Goal: Information Seeking & Learning: Learn about a topic

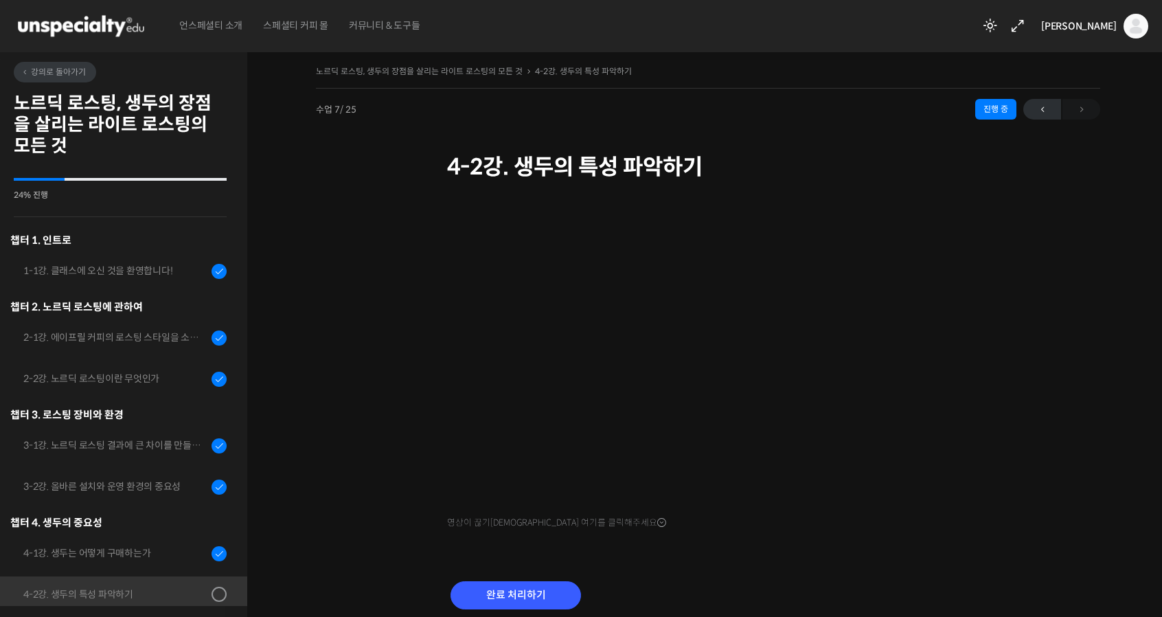
scroll to position [386, 0]
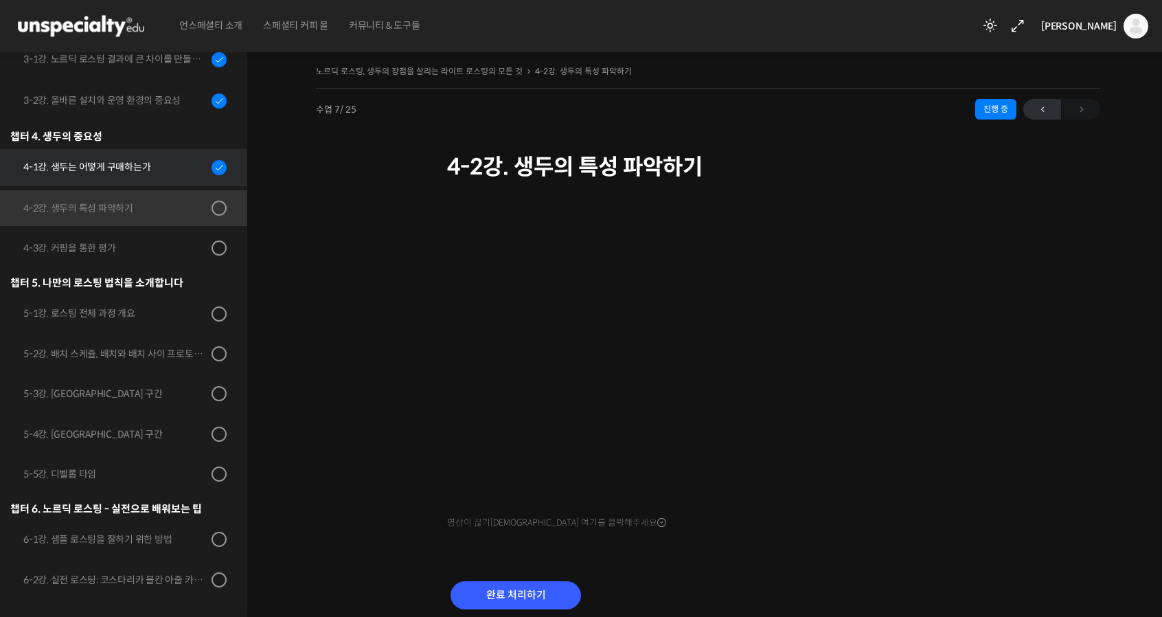
click at [109, 174] on div "4-1강. 생두는 어떻게 구매하는가" at bounding box center [115, 166] width 184 height 15
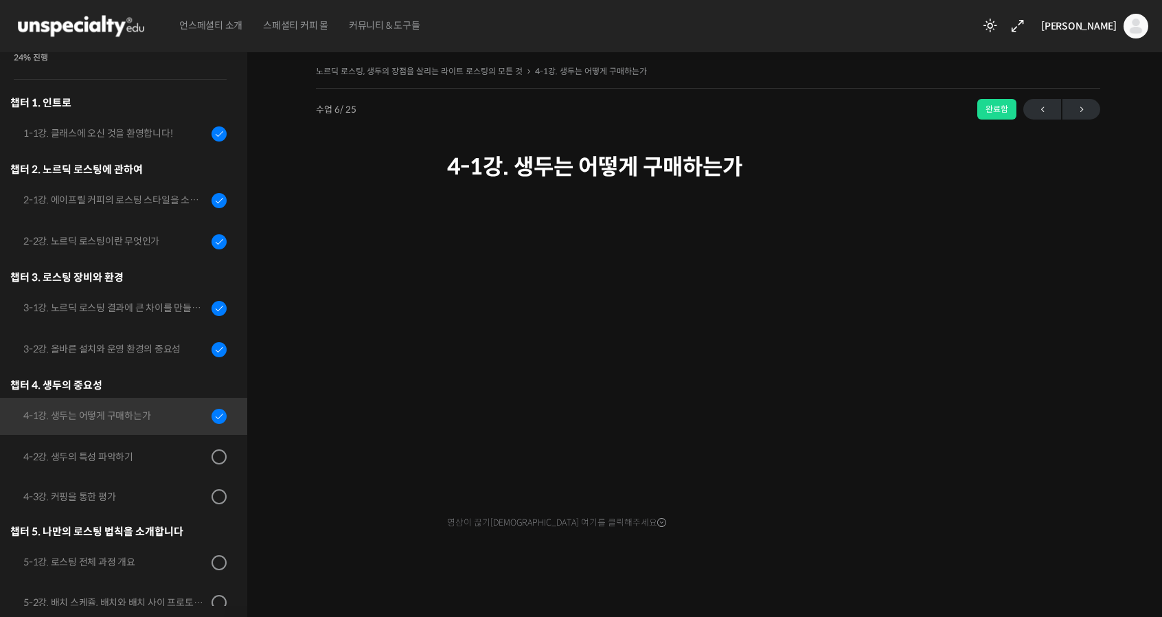
click at [95, 33] on img at bounding box center [81, 25] width 135 height 41
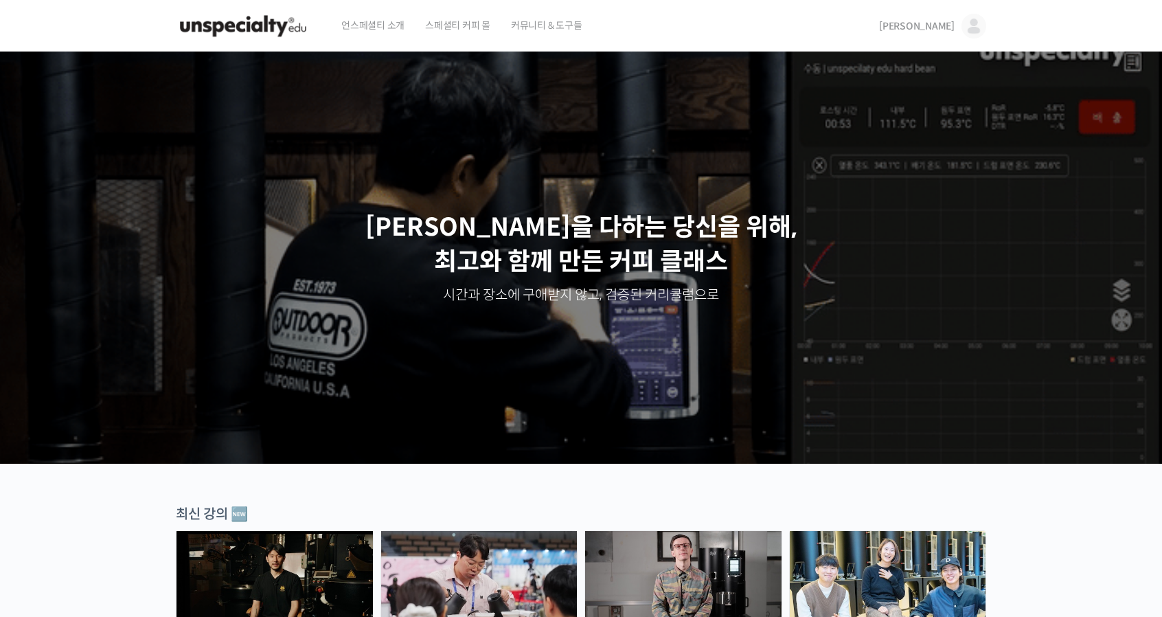
click at [978, 25] on img at bounding box center [973, 26] width 25 height 25
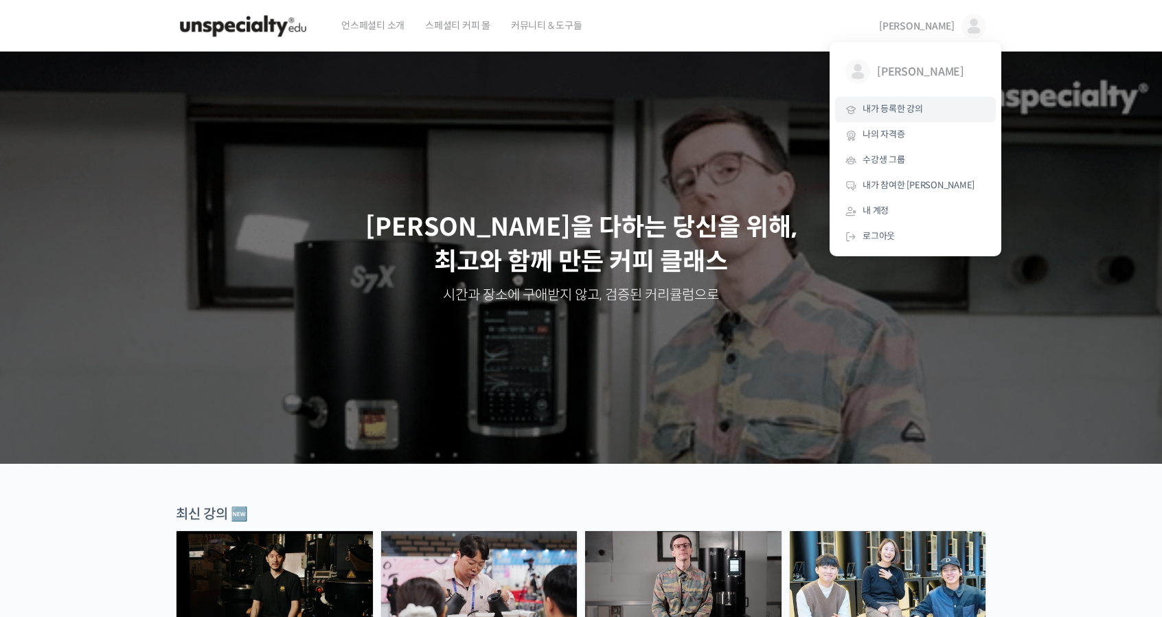
click at [917, 115] on span "내가 등록한 강의" at bounding box center [893, 109] width 60 height 12
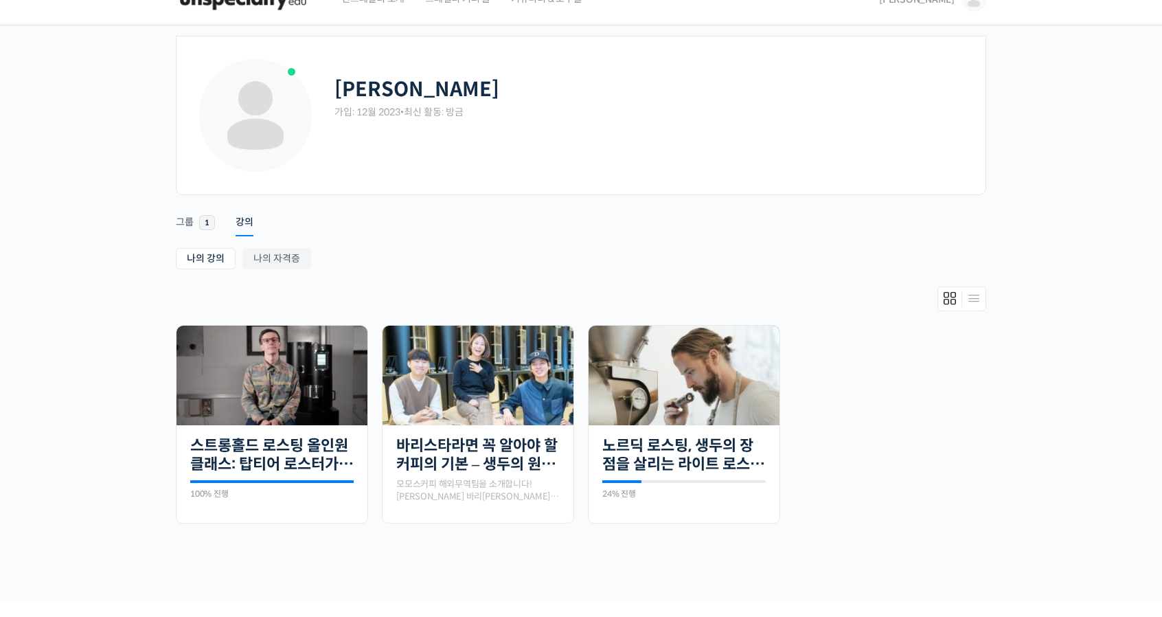
scroll to position [69, 0]
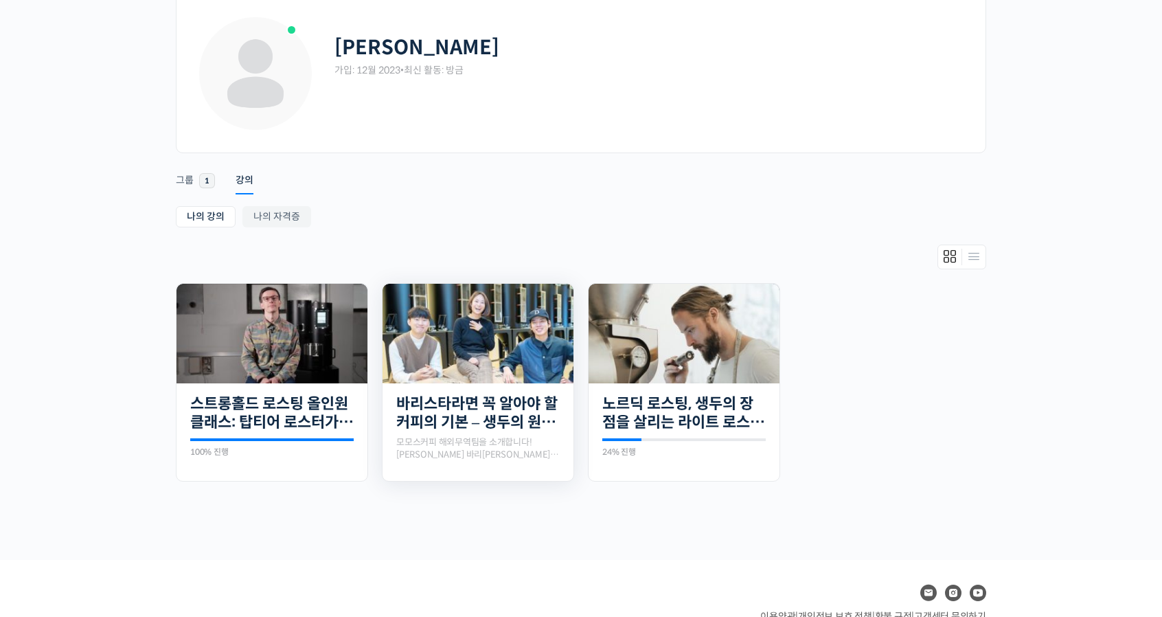
click at [512, 366] on img at bounding box center [478, 334] width 191 height 100
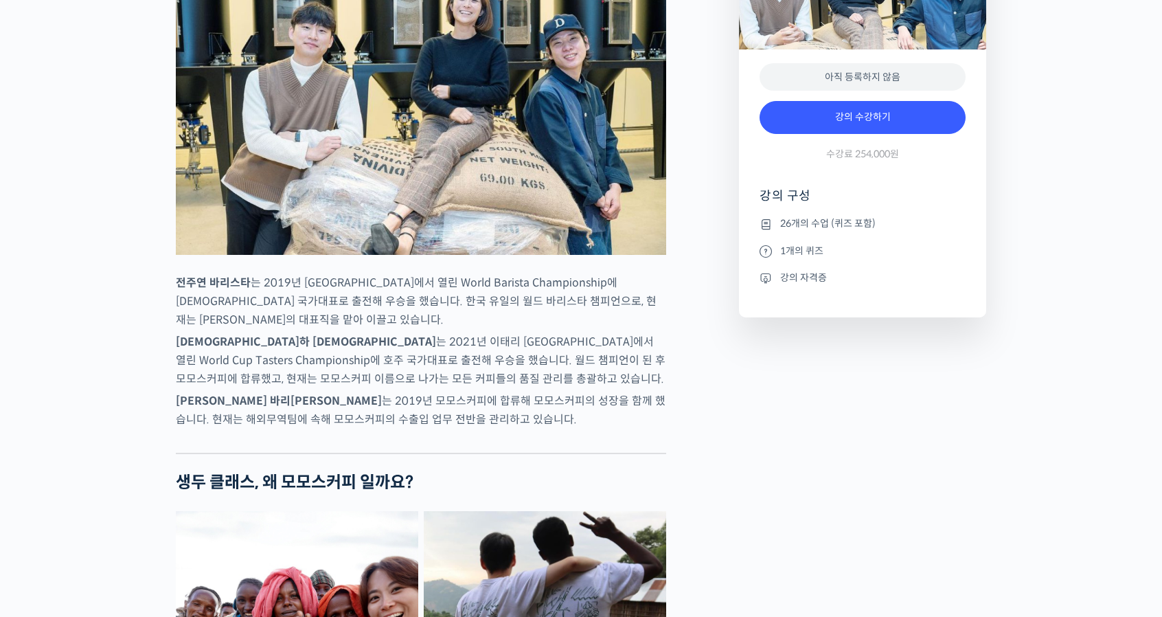
scroll to position [549, 0]
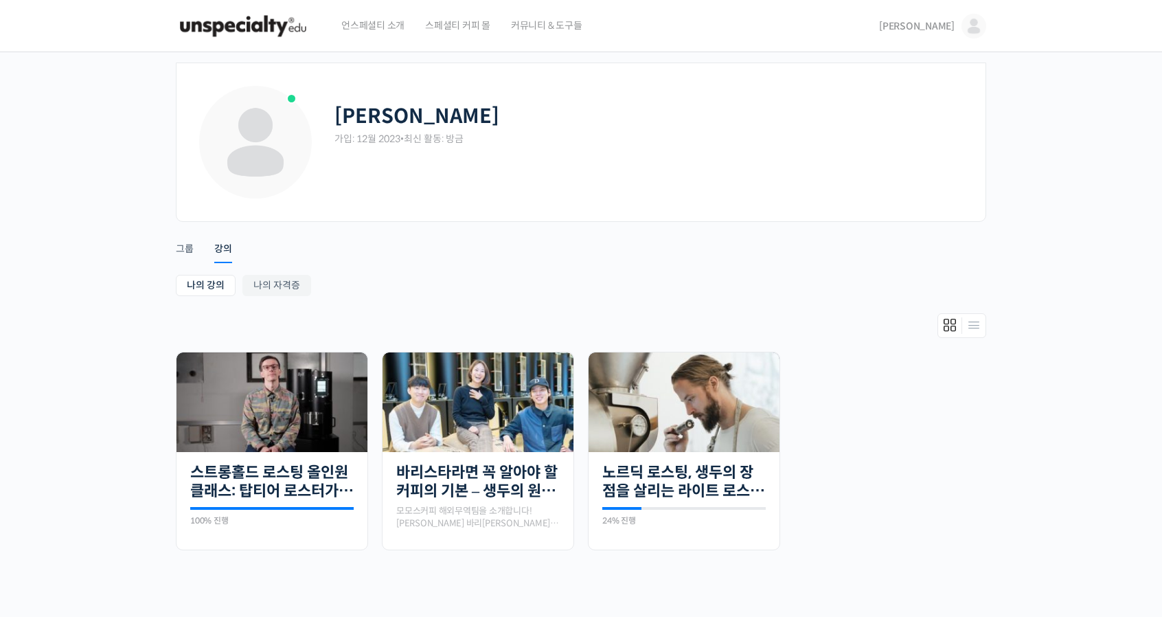
click at [267, 21] on img at bounding box center [243, 25] width 135 height 41
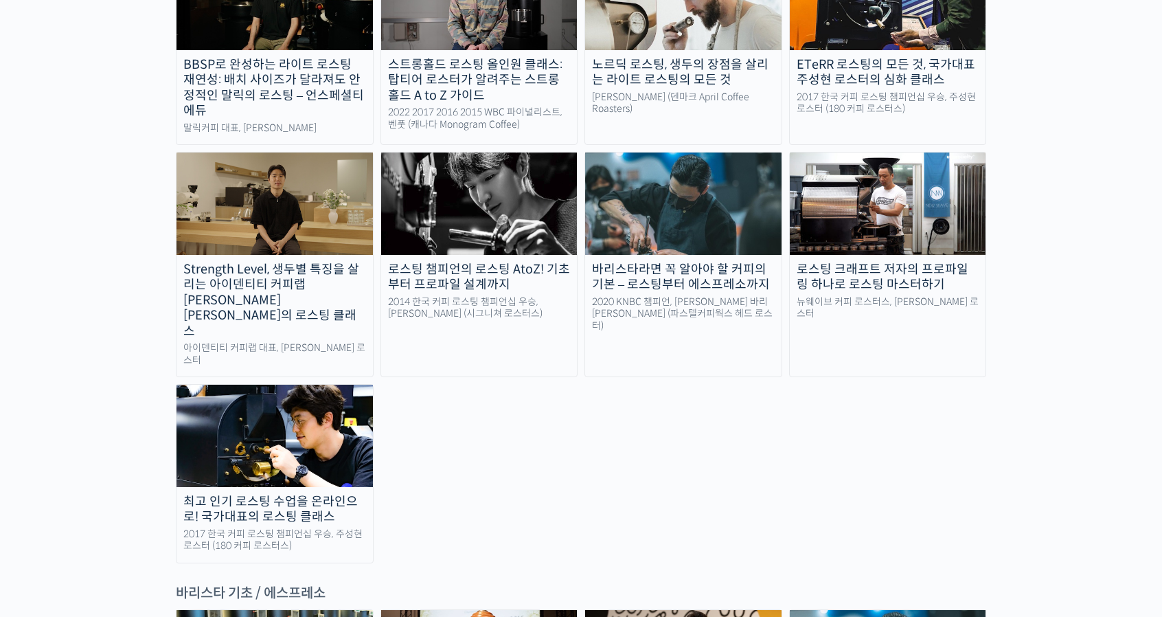
scroll to position [1305, 0]
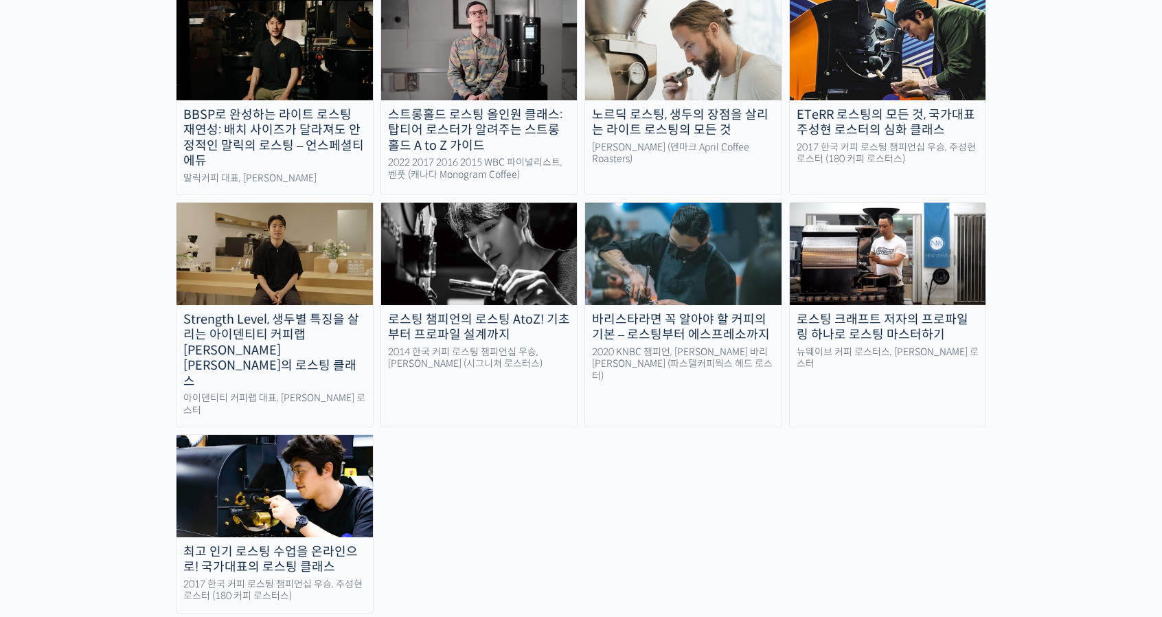
click at [621, 429] on div "BBSP로 완성하는 라이트 로스팅 재연성: 배치 사이즈가 달라져도 안정적인 말릭의 로스팅 – 언스페셜티 에듀 [PERSON_NAME] 대표, …" at bounding box center [581, 304] width 810 height 615
